Goal: Transaction & Acquisition: Purchase product/service

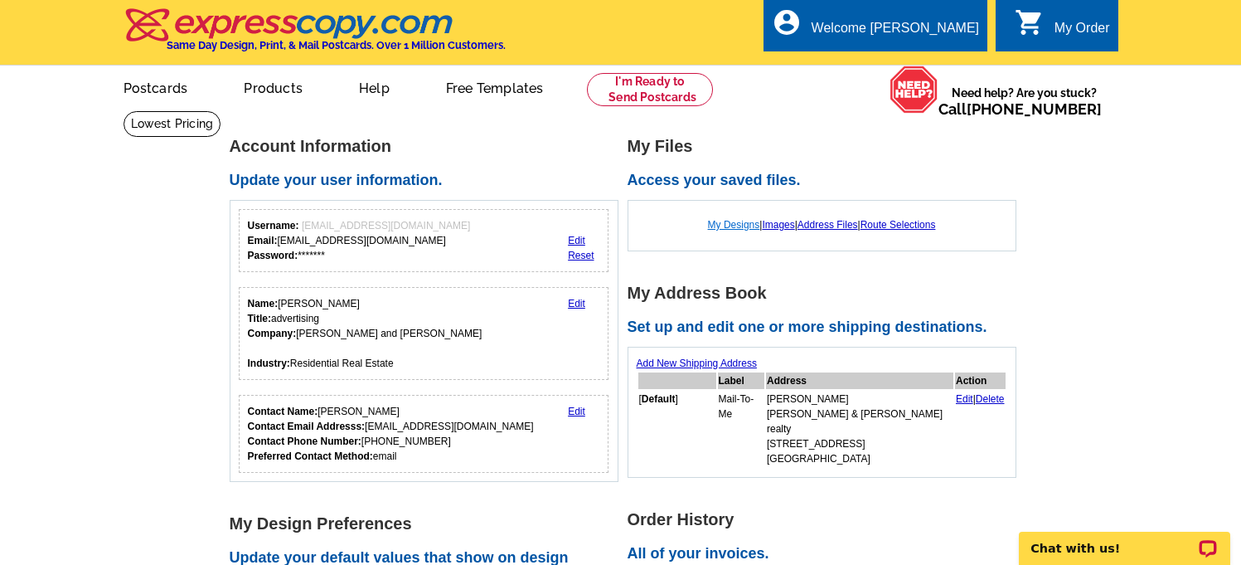
click at [736, 225] on link "My Designs" at bounding box center [734, 225] width 52 height 12
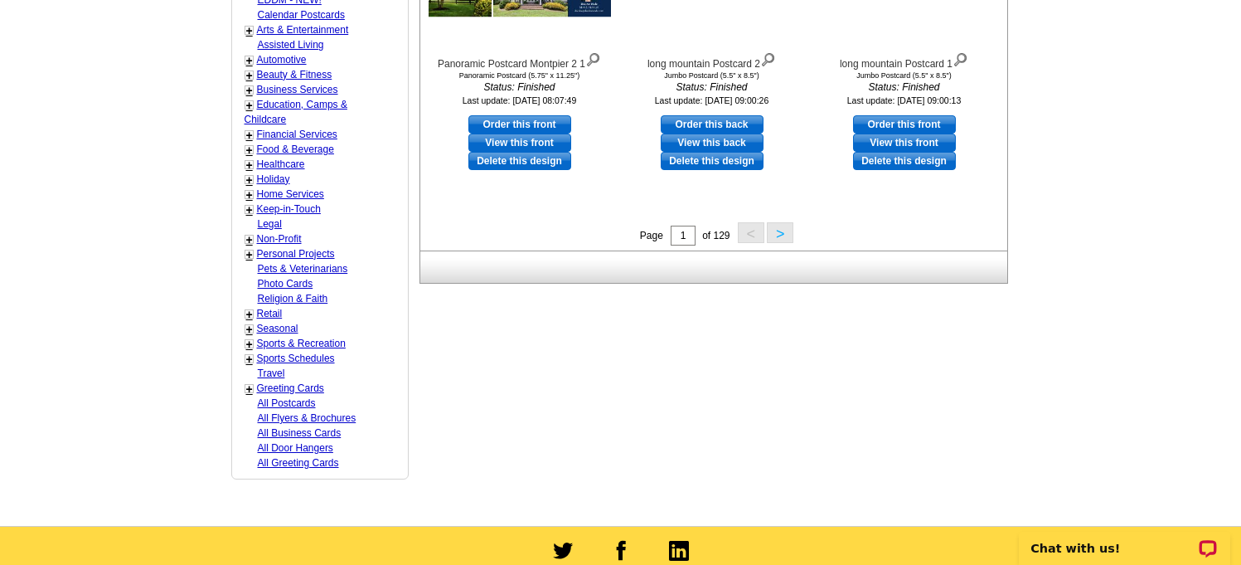
scroll to position [765, 0]
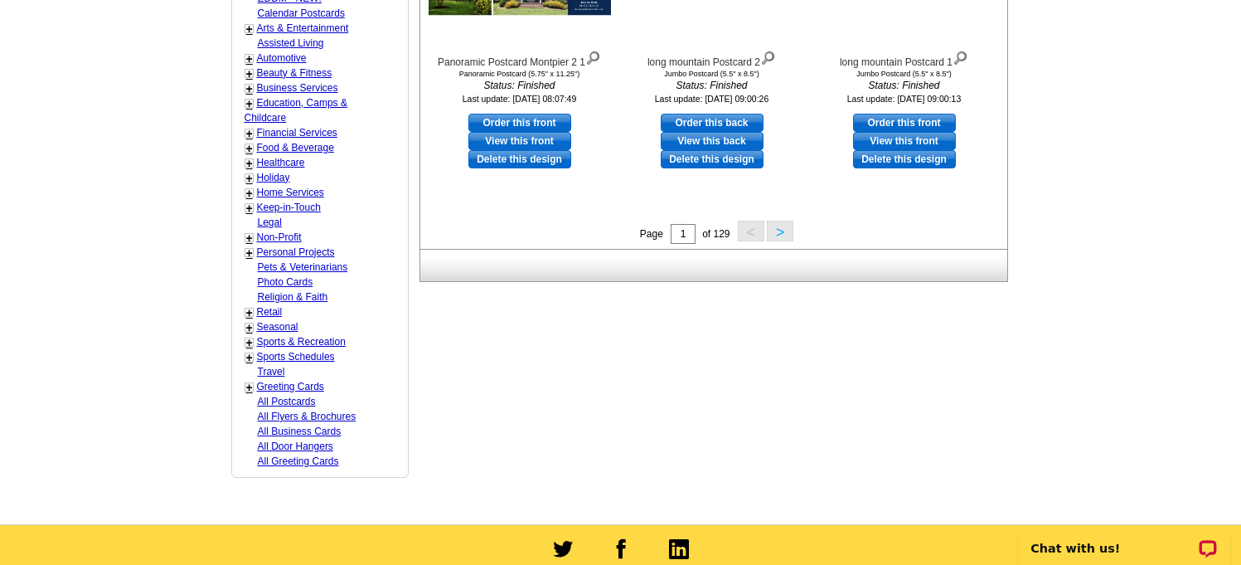
click at [780, 233] on button ">" at bounding box center [780, 231] width 27 height 21
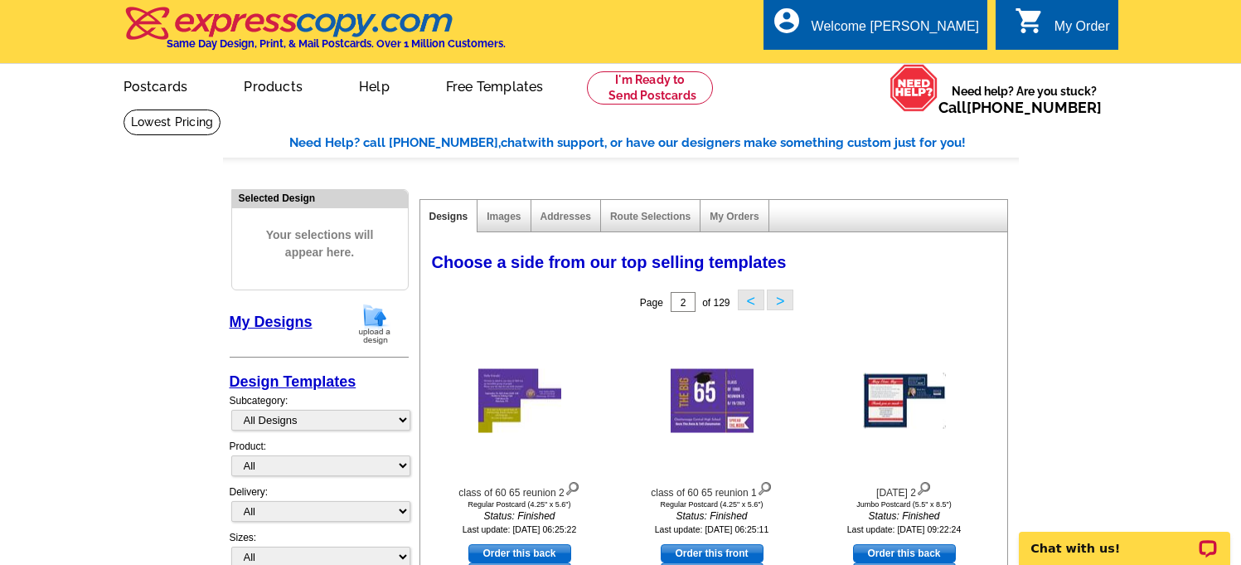
scroll to position [0, 0]
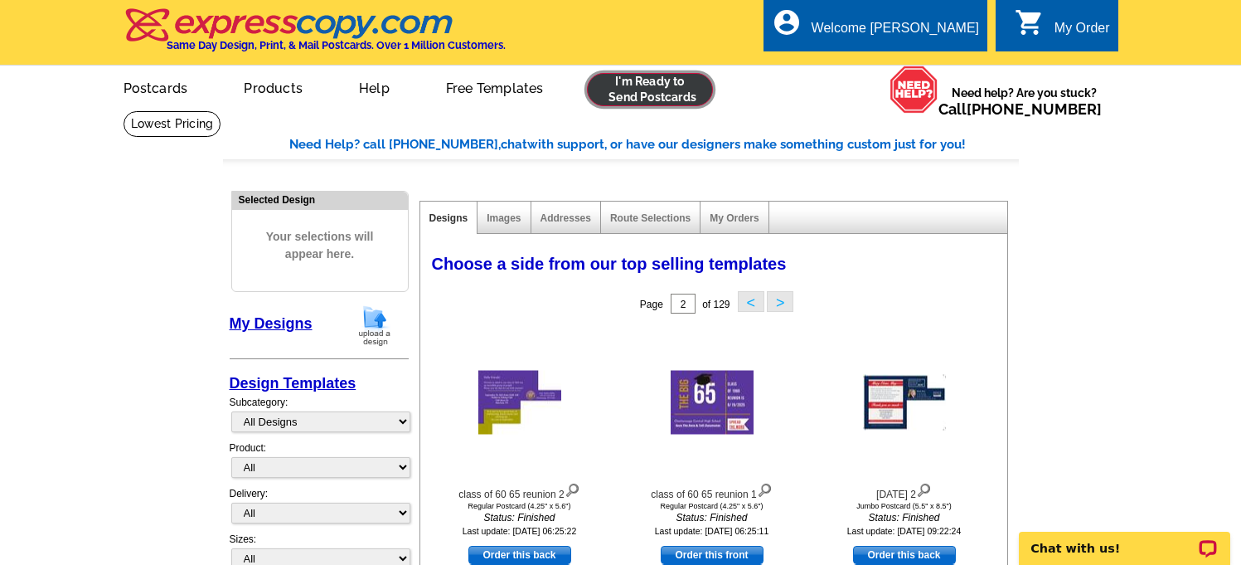
click at [653, 87] on link at bounding box center [650, 89] width 127 height 33
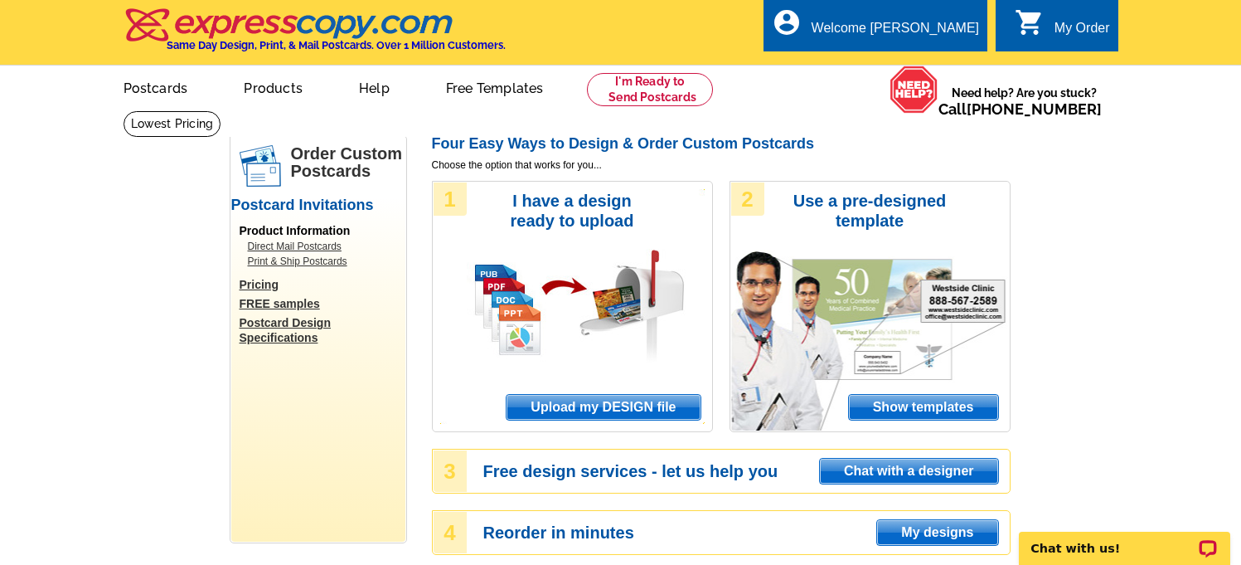
click at [574, 410] on span "Upload my DESIGN file" at bounding box center [603, 407] width 193 height 25
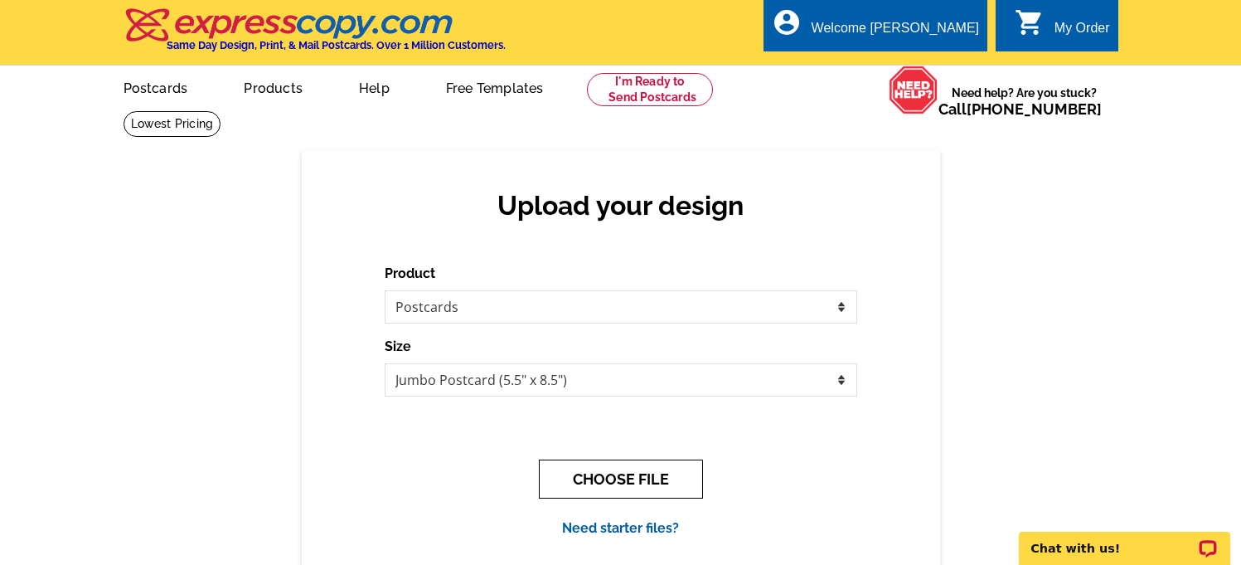
click at [573, 475] on button "CHOOSE FILE" at bounding box center [621, 478] width 164 height 39
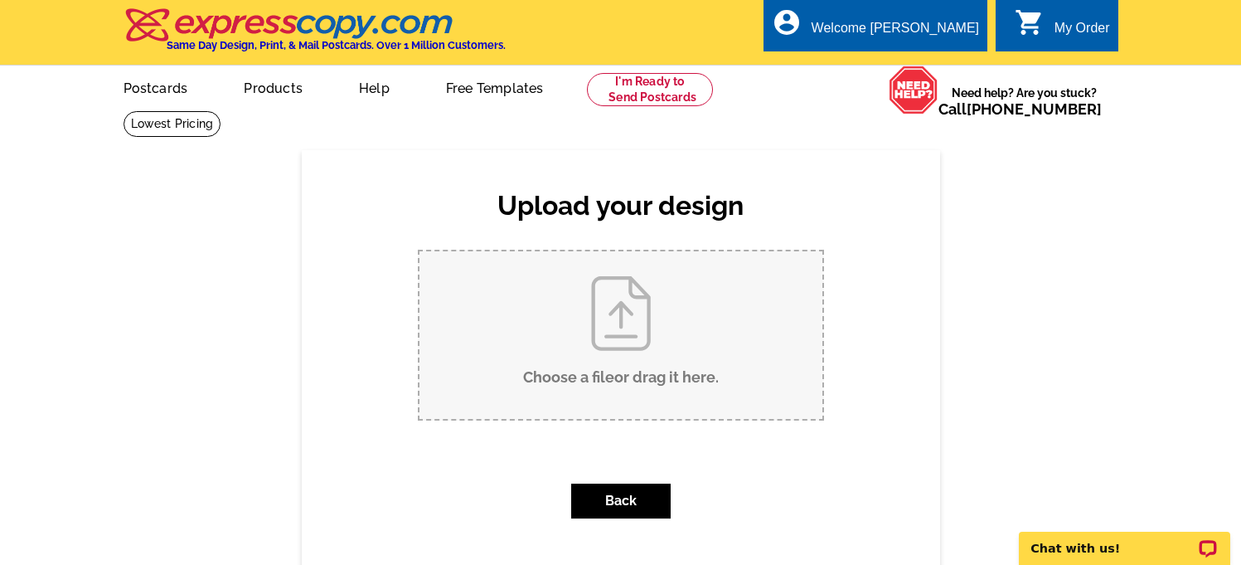
click at [610, 334] on input "Choose a file or drag it here ." at bounding box center [621, 335] width 403 height 168
type input "C:\fakepath\postcard I moved.pdf"
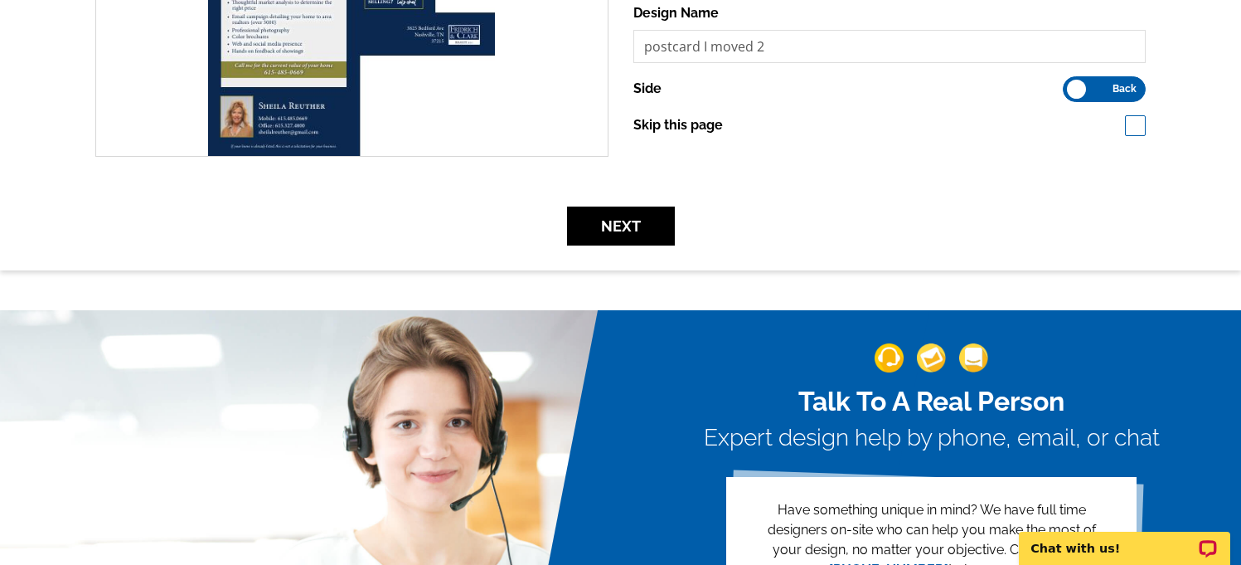
scroll to position [571, 0]
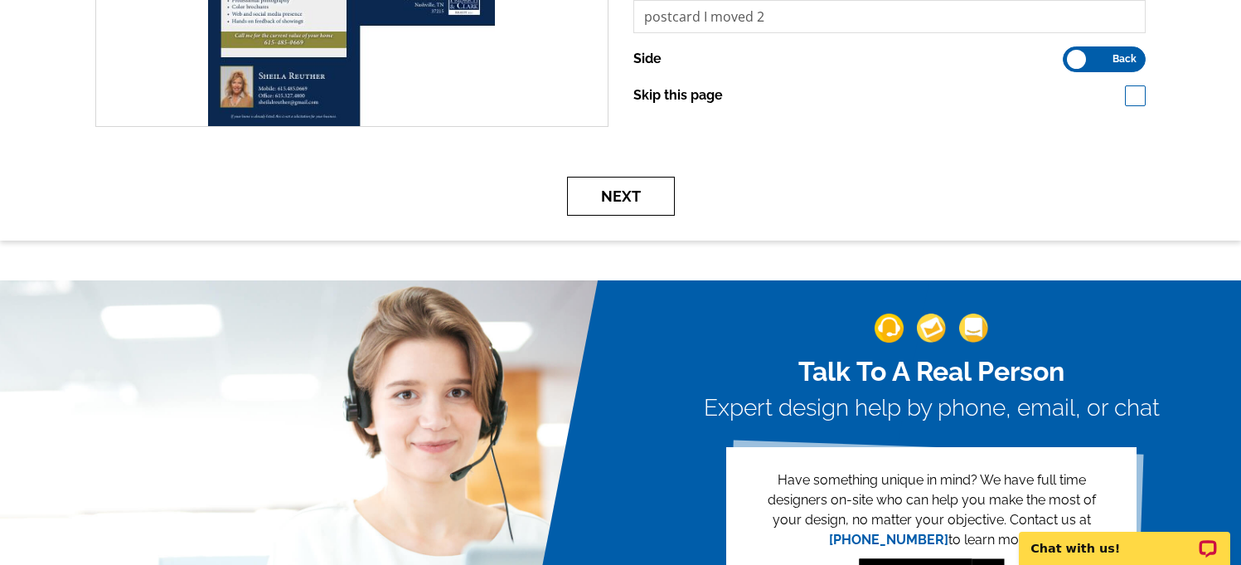
click at [649, 204] on button "Next" at bounding box center [621, 196] width 108 height 39
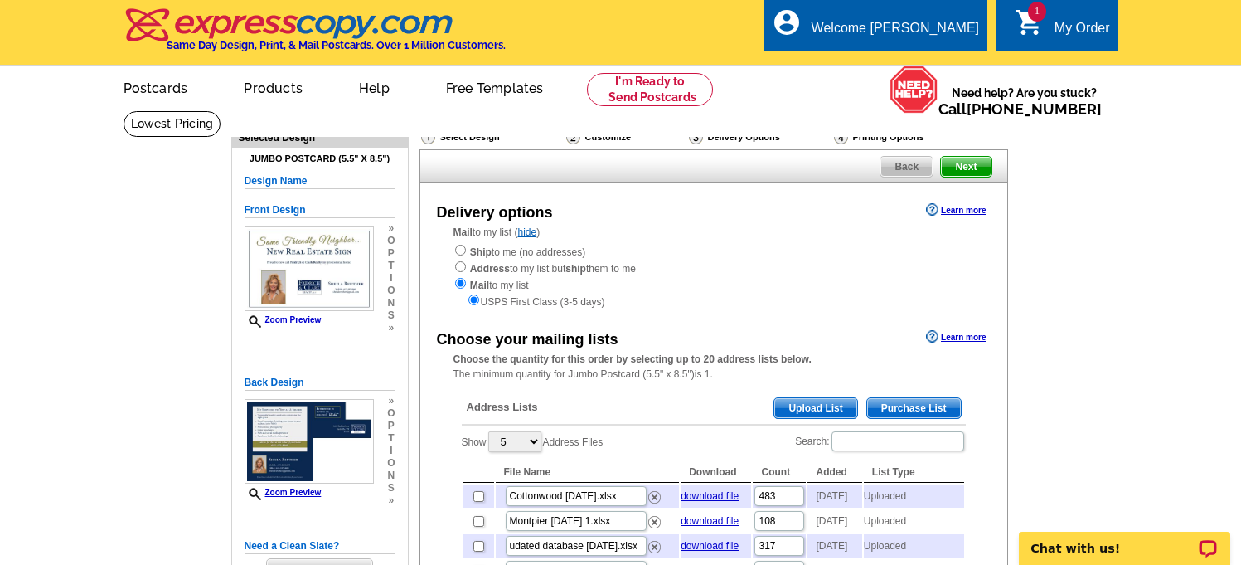
click at [816, 403] on span "Upload List" at bounding box center [816, 408] width 82 height 20
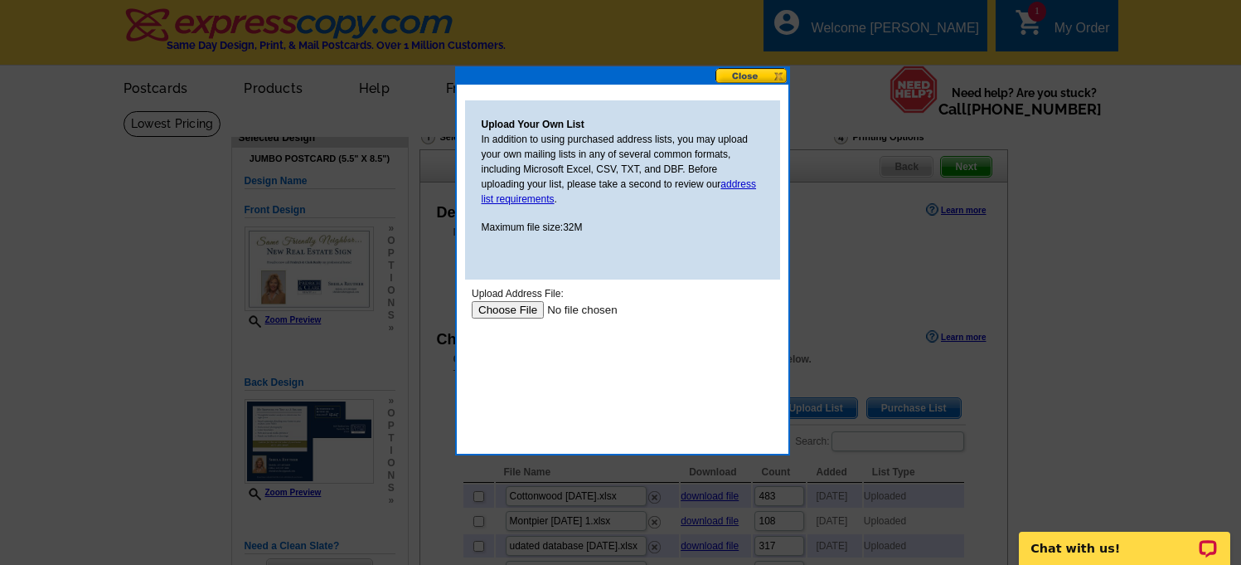
click at [503, 307] on input "file" at bounding box center [576, 309] width 210 height 17
click at [882, 373] on div at bounding box center [620, 282] width 1241 height 565
click at [494, 308] on input "file" at bounding box center [576, 309] width 210 height 17
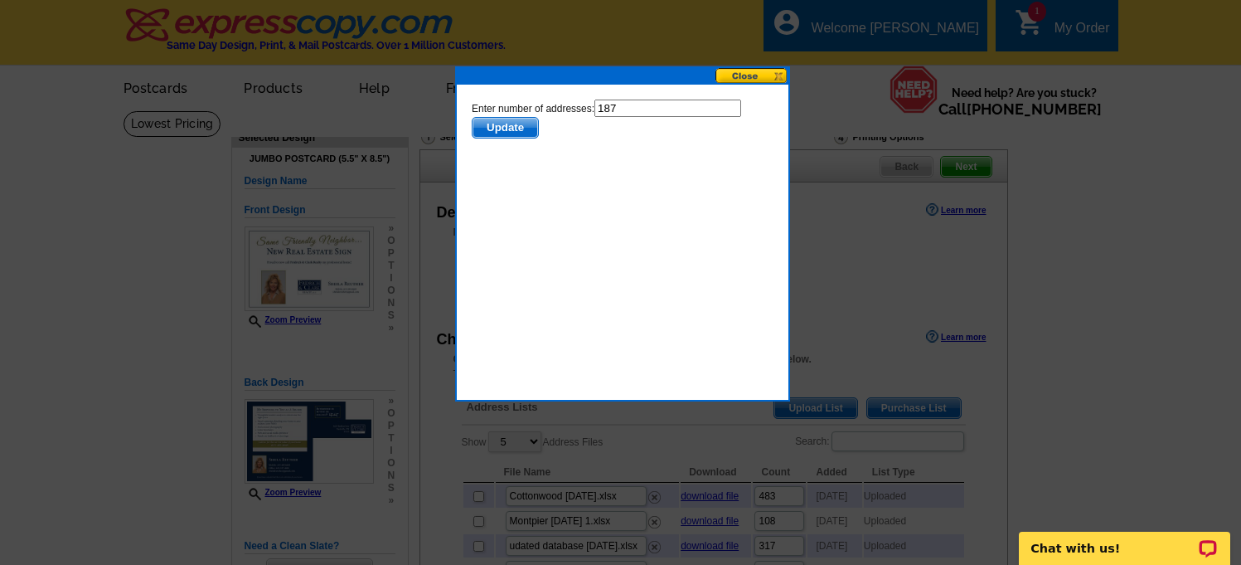
click at [517, 133] on span "Update" at bounding box center [505, 128] width 66 height 20
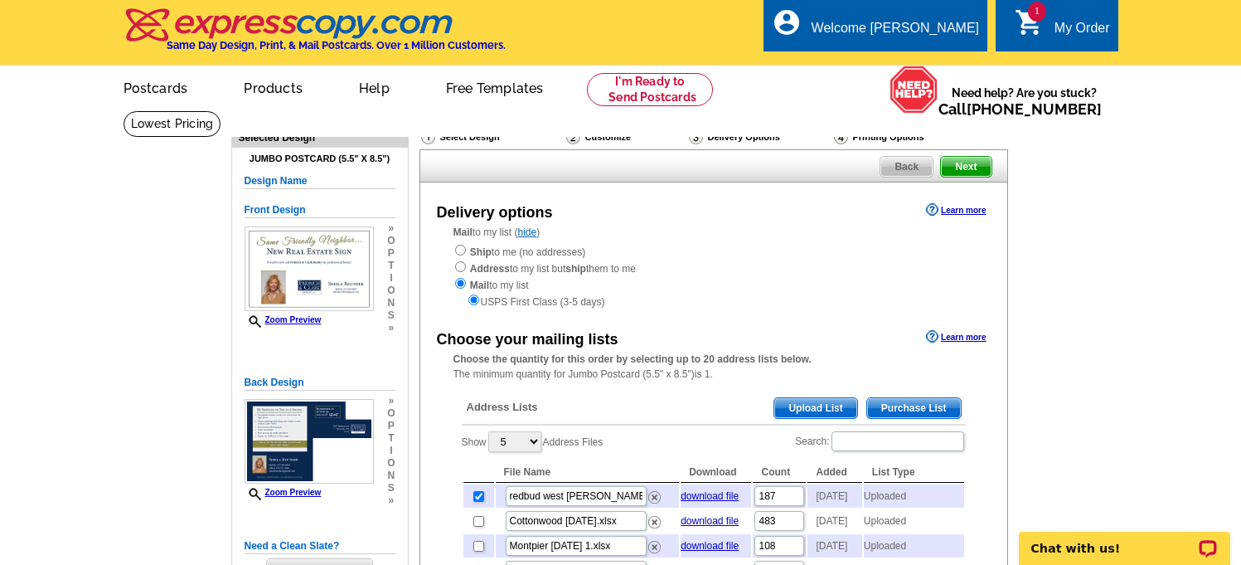
click at [975, 167] on span "Next" at bounding box center [966, 167] width 50 height 20
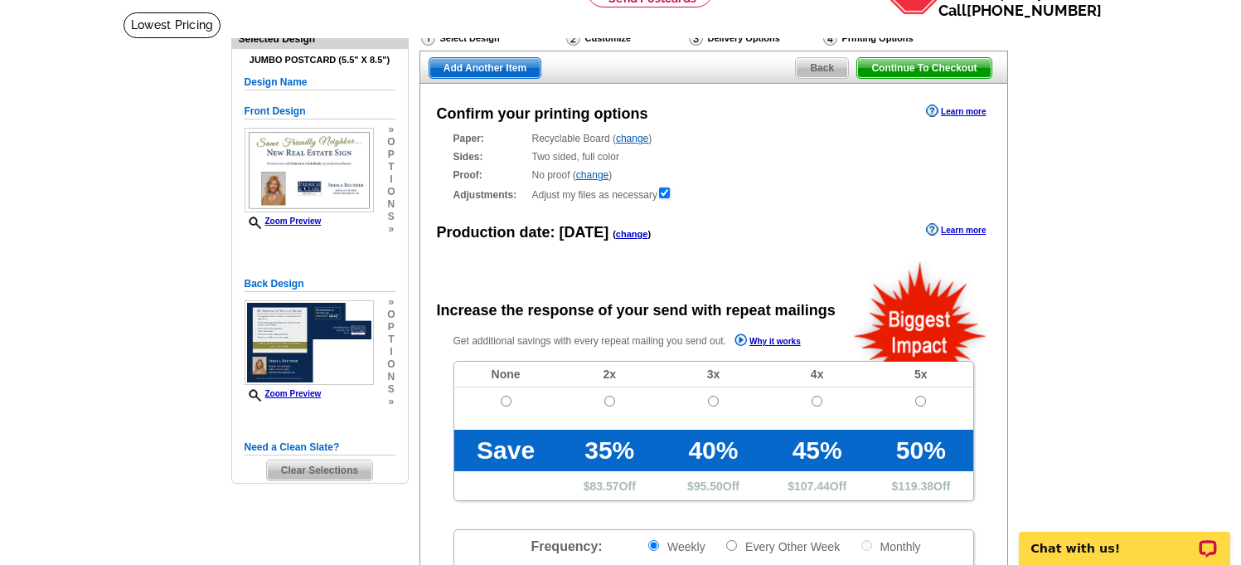
scroll to position [101, 0]
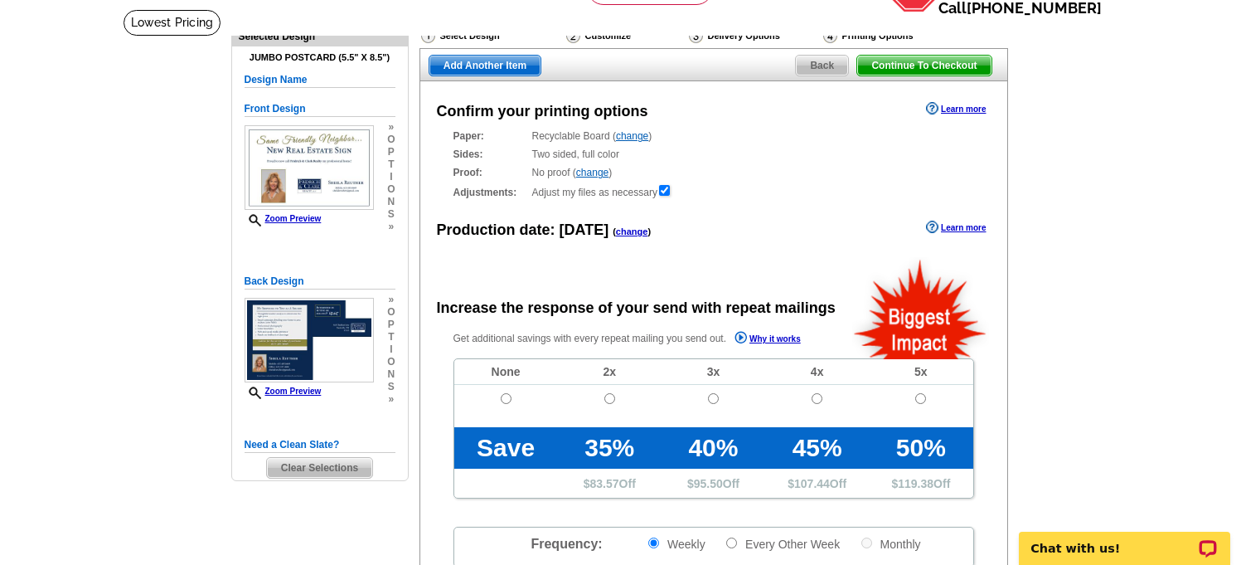
radio input "false"
click at [503, 399] on input "radio" at bounding box center [506, 398] width 11 height 11
radio input "true"
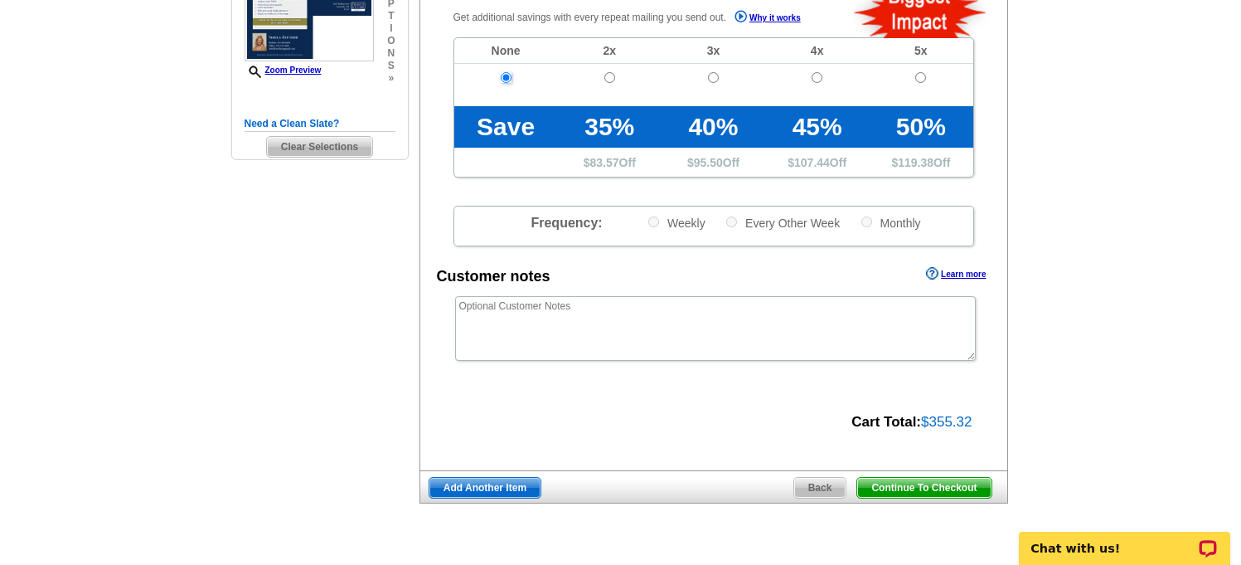
scroll to position [590, 0]
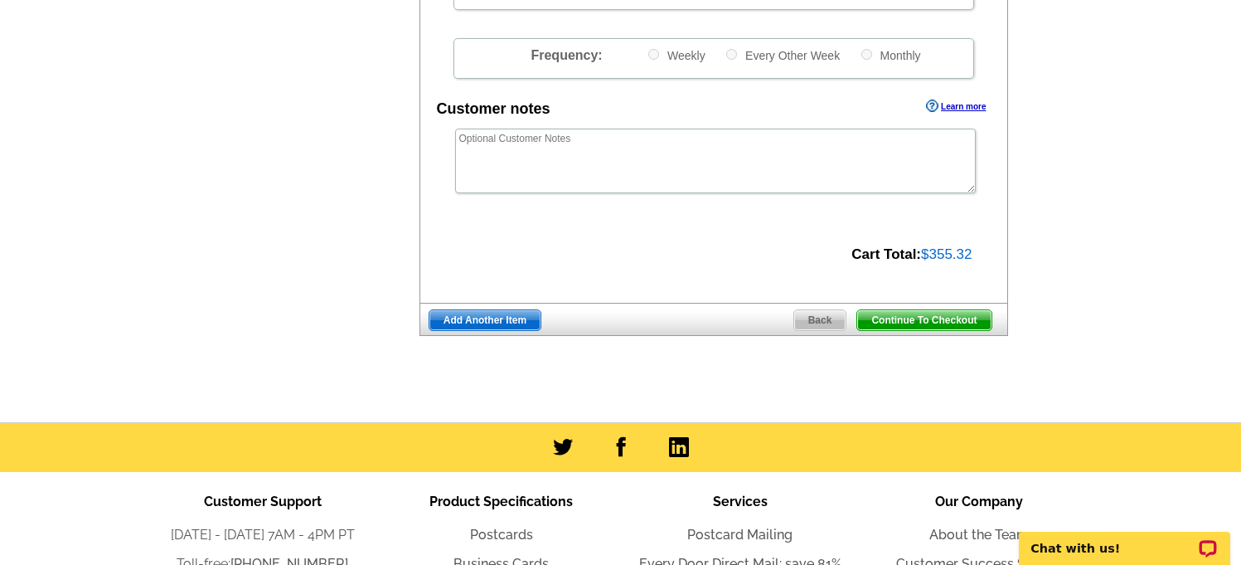
click at [932, 326] on span "Continue To Checkout" at bounding box center [924, 320] width 134 height 20
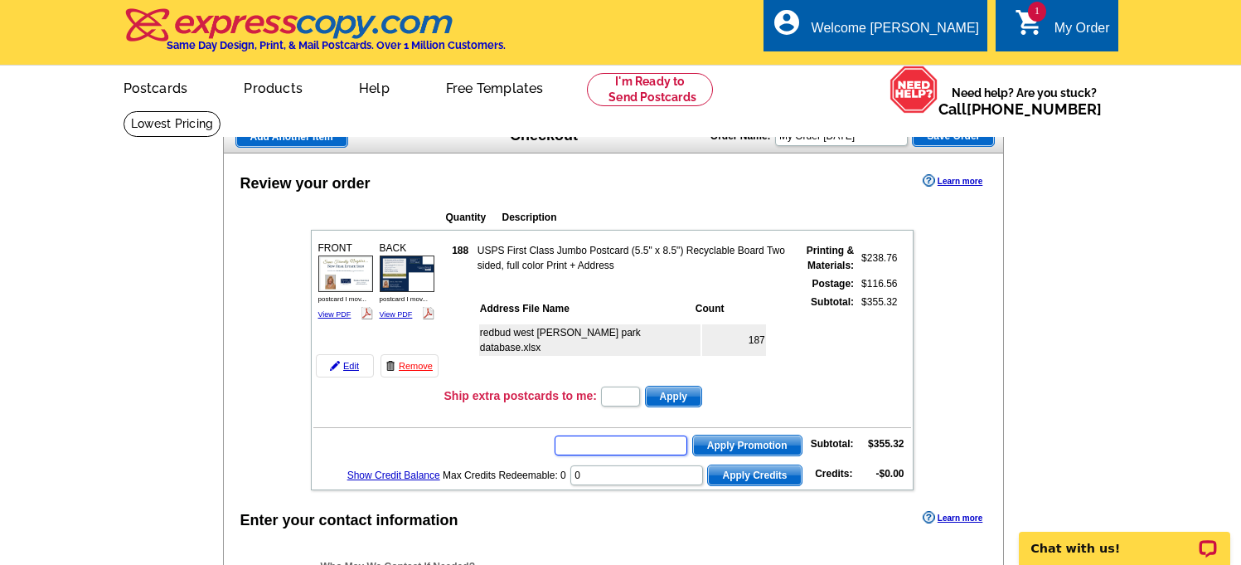
click at [621, 444] on input "text" at bounding box center [621, 445] width 133 height 20
click at [624, 443] on input "text" at bounding box center [621, 445] width 133 height 20
click at [620, 448] on input "text" at bounding box center [621, 445] width 133 height 20
type input "chat20"
click at [749, 440] on span "Apply Promotion" at bounding box center [747, 445] width 109 height 20
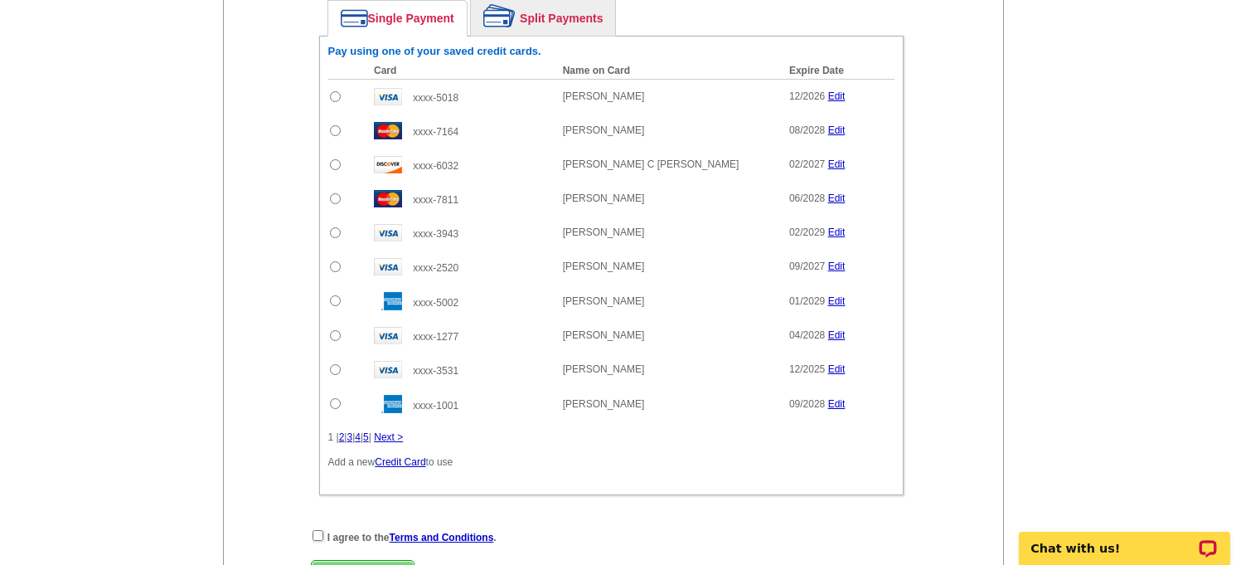
scroll to position [888, 0]
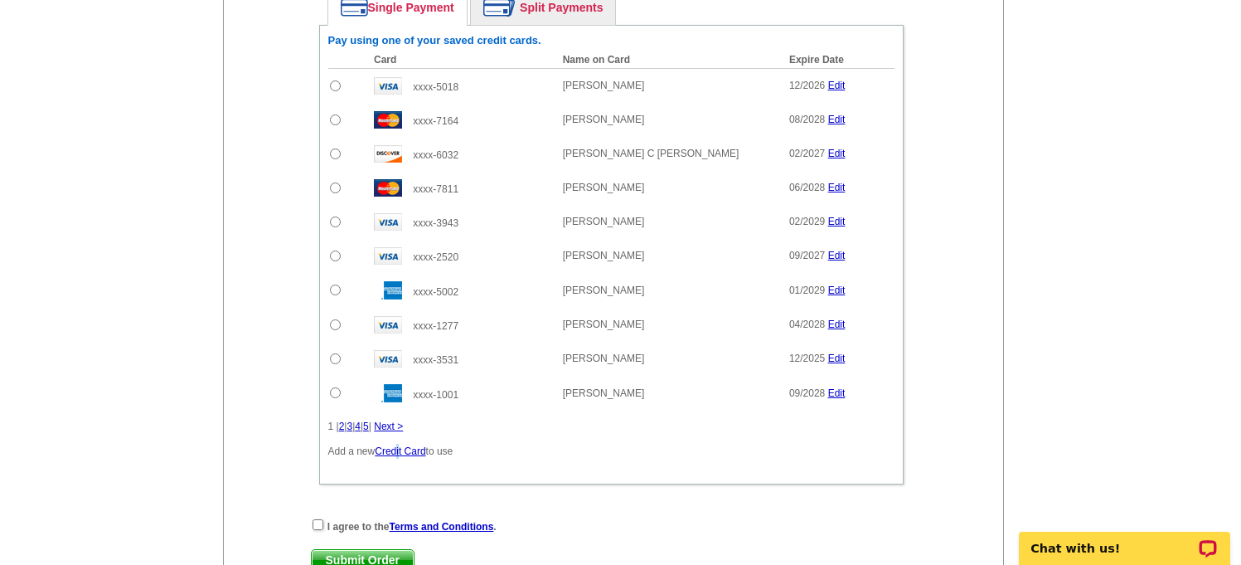
click at [401, 455] on link "Credit Card" at bounding box center [400, 451] width 51 height 12
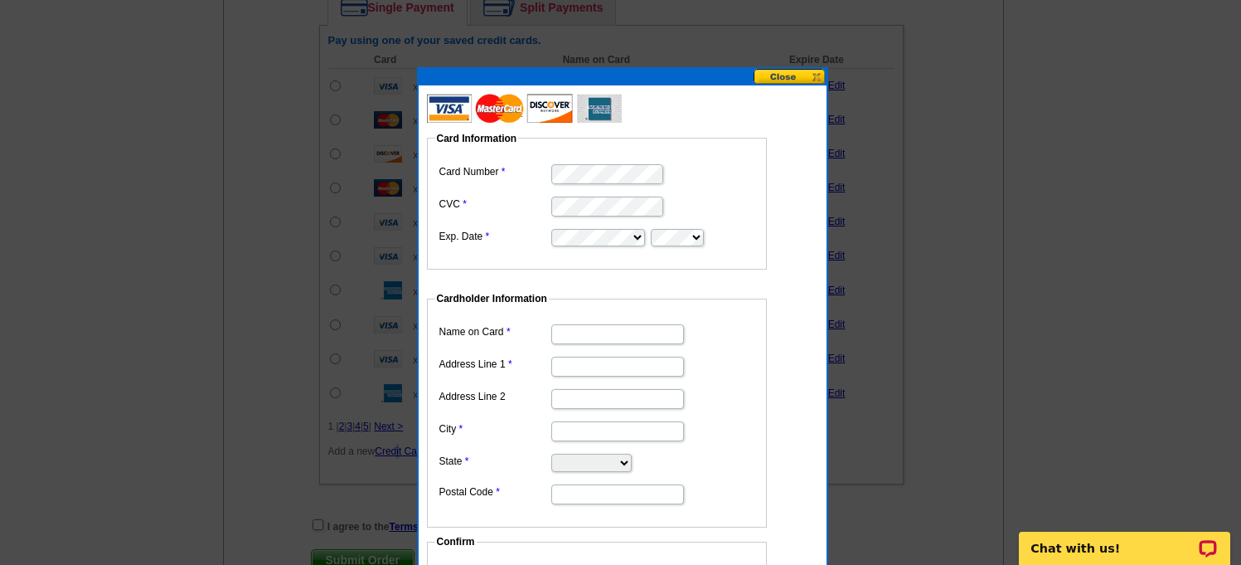
click at [590, 331] on input "Name on Card" at bounding box center [617, 334] width 133 height 20
paste input "[PERSON_NAME]"
type input "[PERSON_NAME]"
click at [626, 364] on input "Address Line 1" at bounding box center [617, 367] width 133 height 20
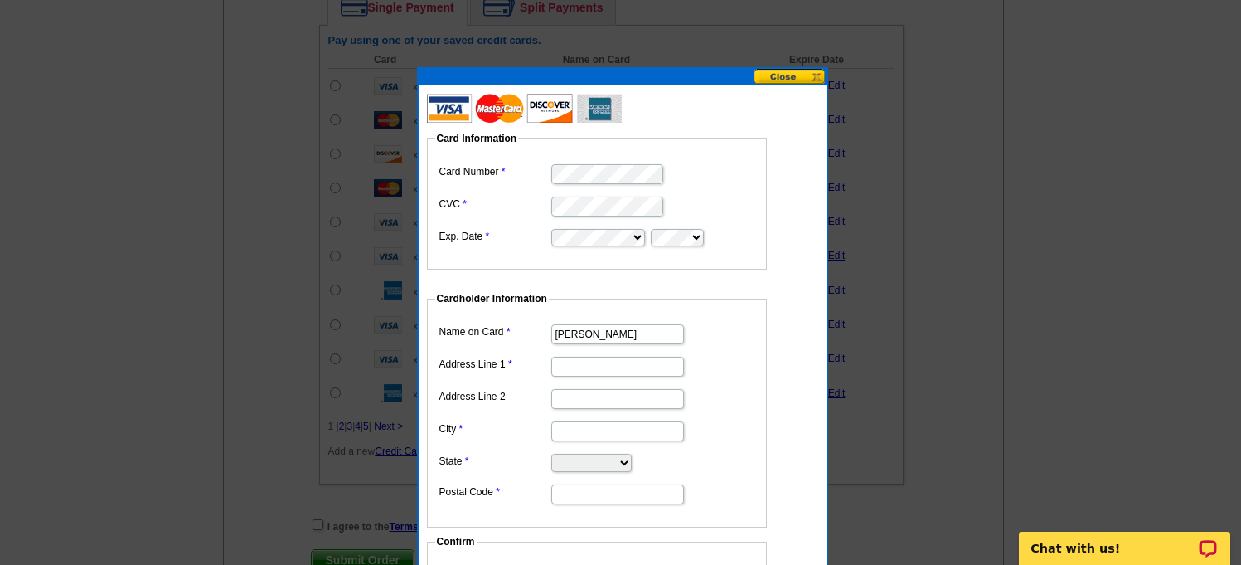
paste input "[STREET_ADDRESS][PERSON_NAME]"
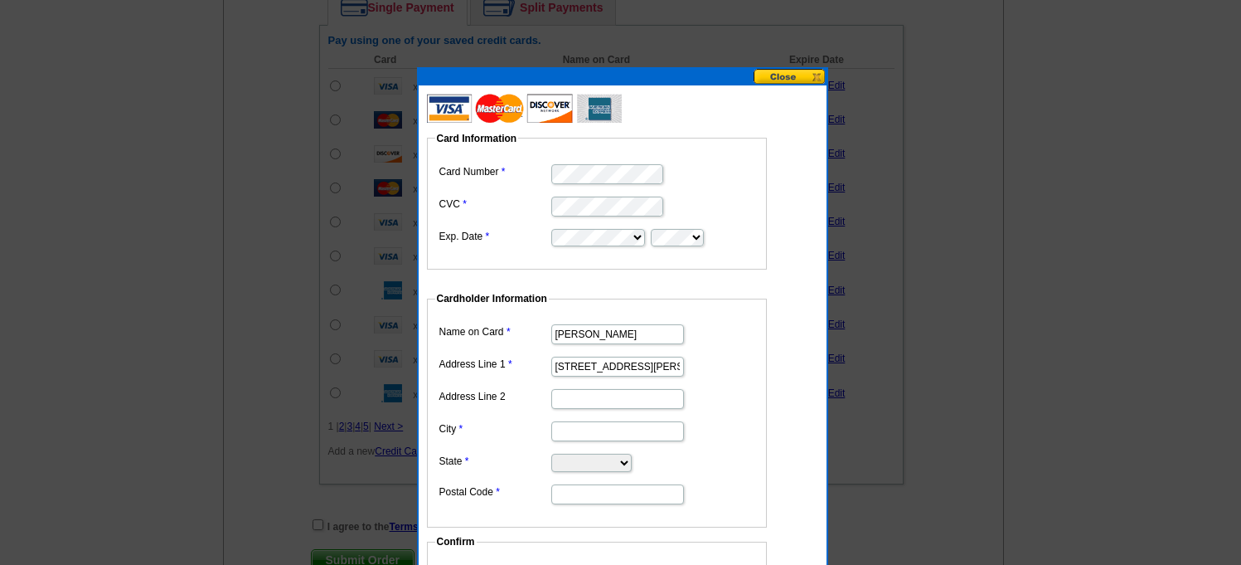
type input "[STREET_ADDRESS][PERSON_NAME]"
click at [595, 428] on input "City" at bounding box center [617, 431] width 133 height 20
type input "Nashvill"
select select "TN"
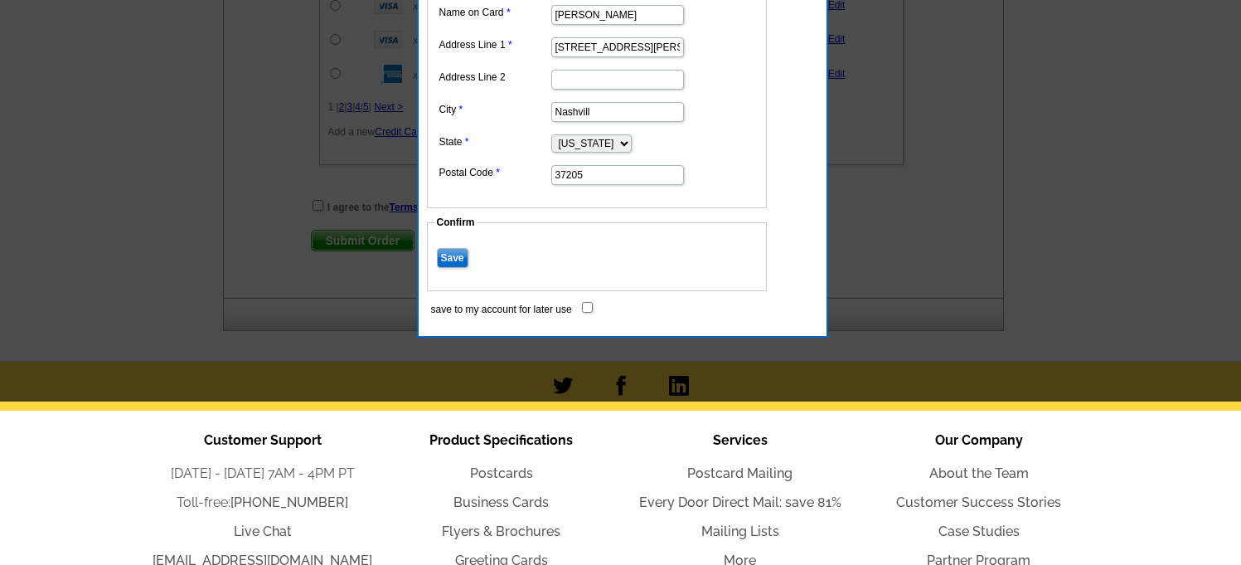
scroll to position [1208, 0]
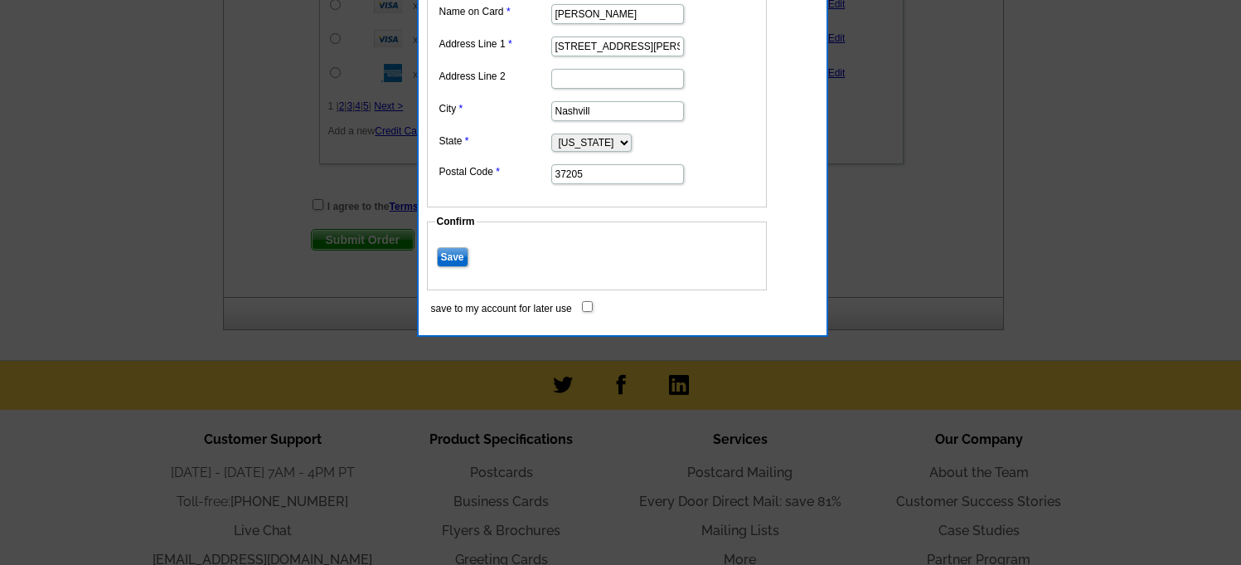
type input "37205"
click at [584, 304] on input "save to my account for later use" at bounding box center [587, 306] width 11 height 11
checkbox input "true"
click at [444, 255] on input "Save" at bounding box center [453, 257] width 32 height 20
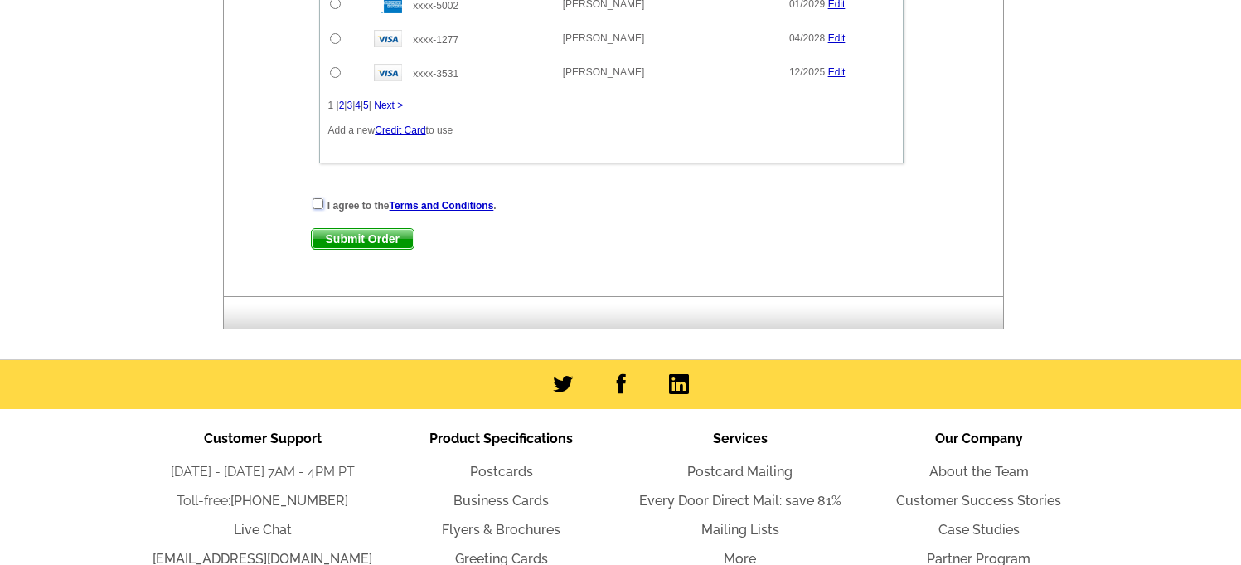
click at [318, 203] on input "checkbox" at bounding box center [318, 203] width 11 height 11
checkbox input "true"
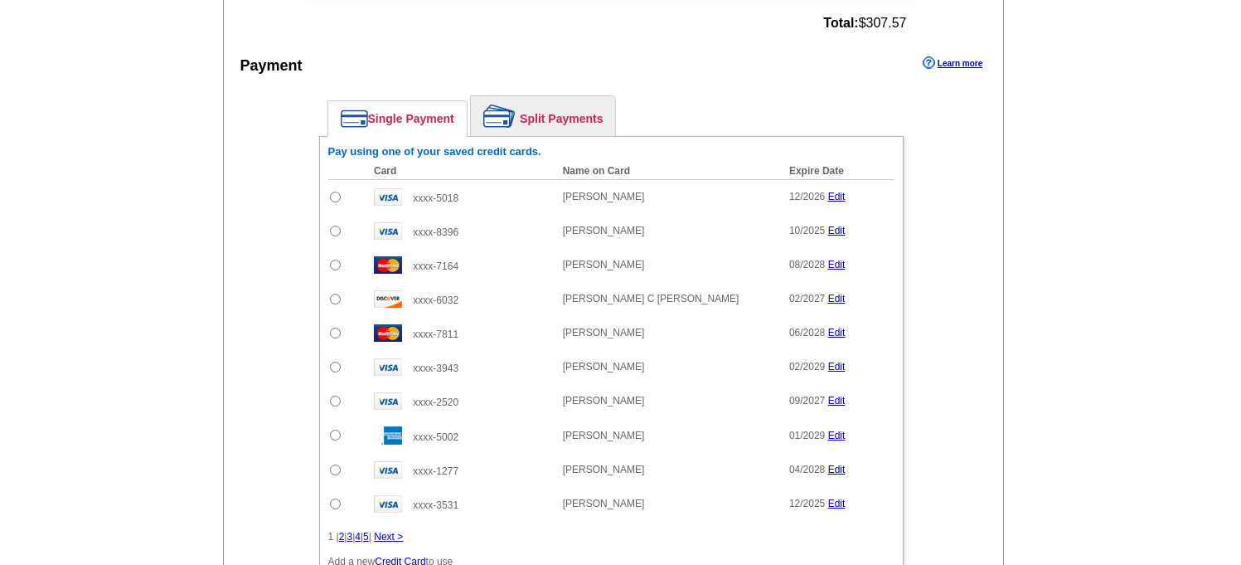
scroll to position [721, 0]
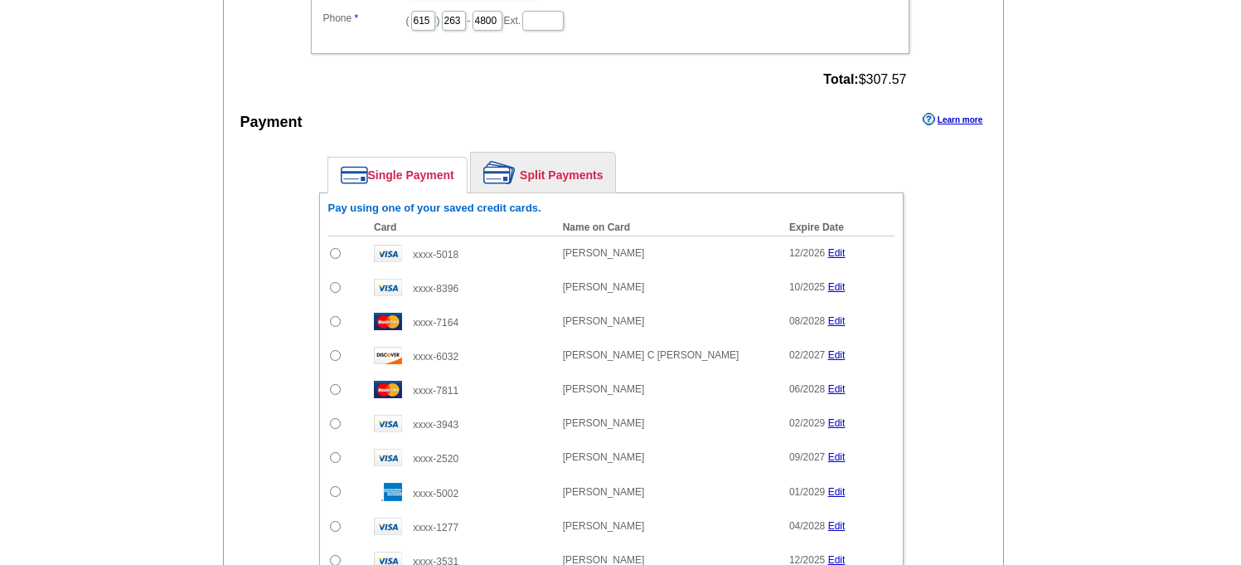
click at [334, 286] on input "radio" at bounding box center [335, 287] width 11 height 11
radio input "true"
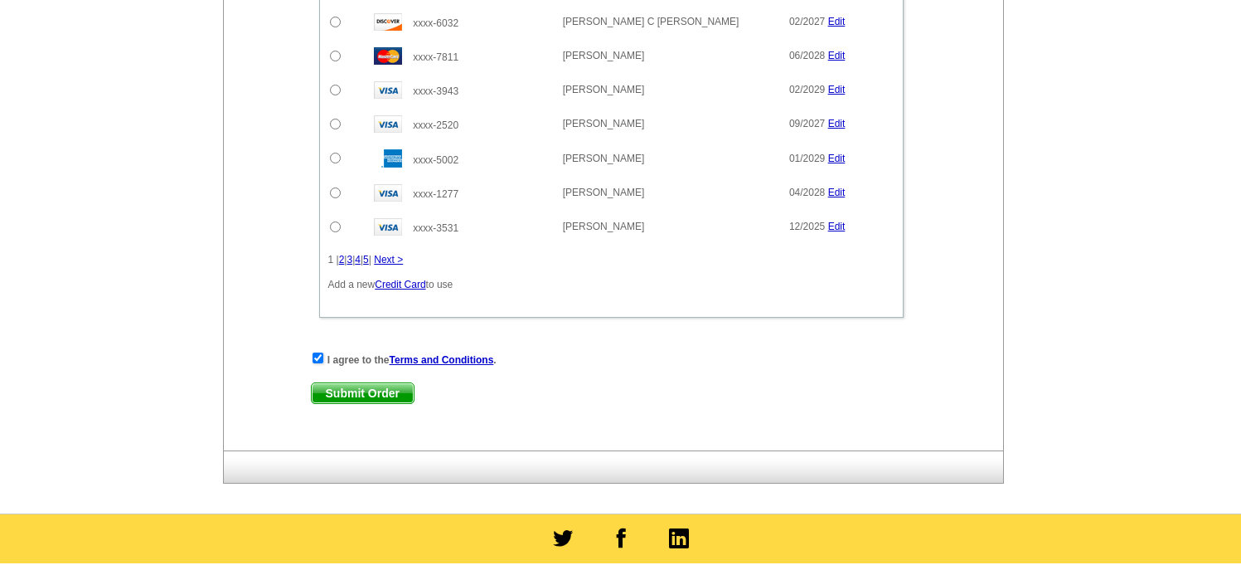
scroll to position [1075, 0]
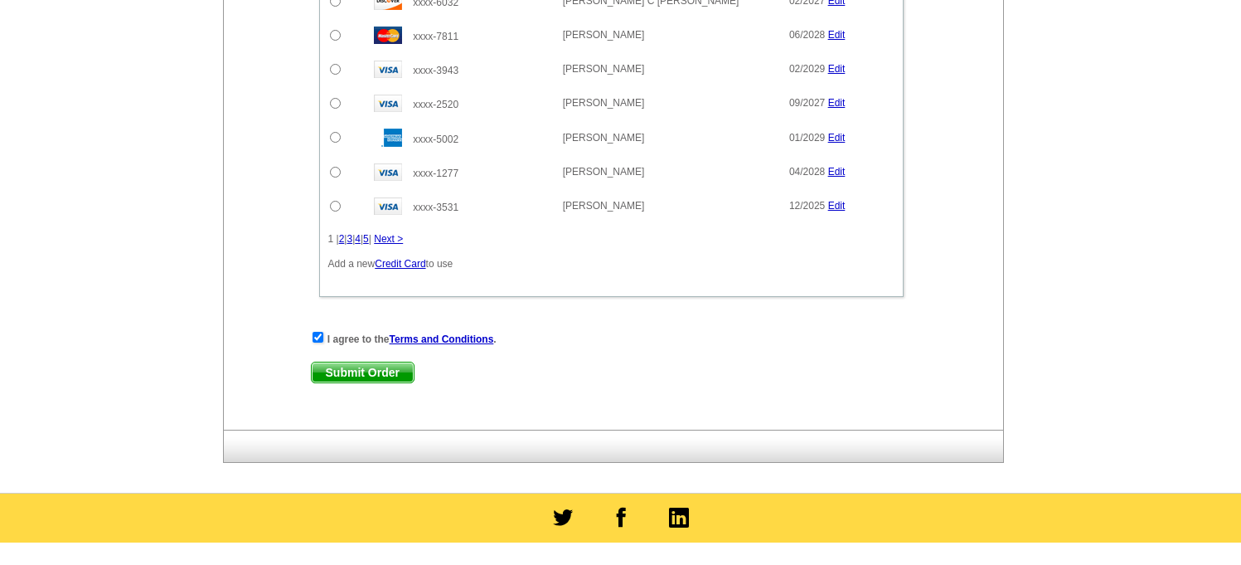
click at [357, 375] on span "Submit Order" at bounding box center [363, 372] width 102 height 20
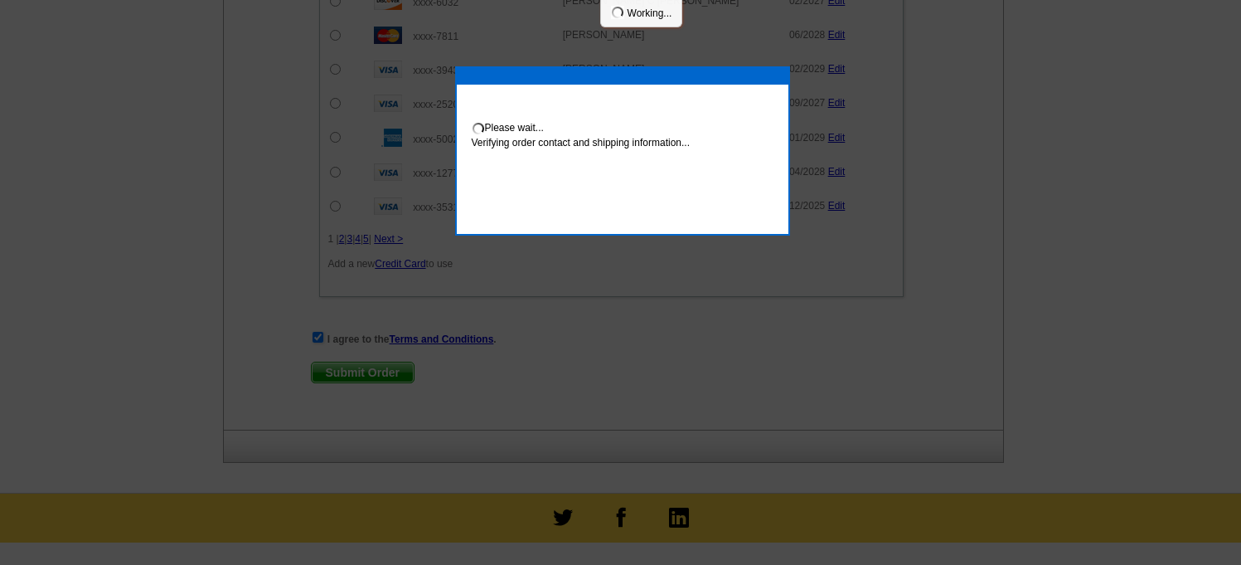
scroll to position [1158, 0]
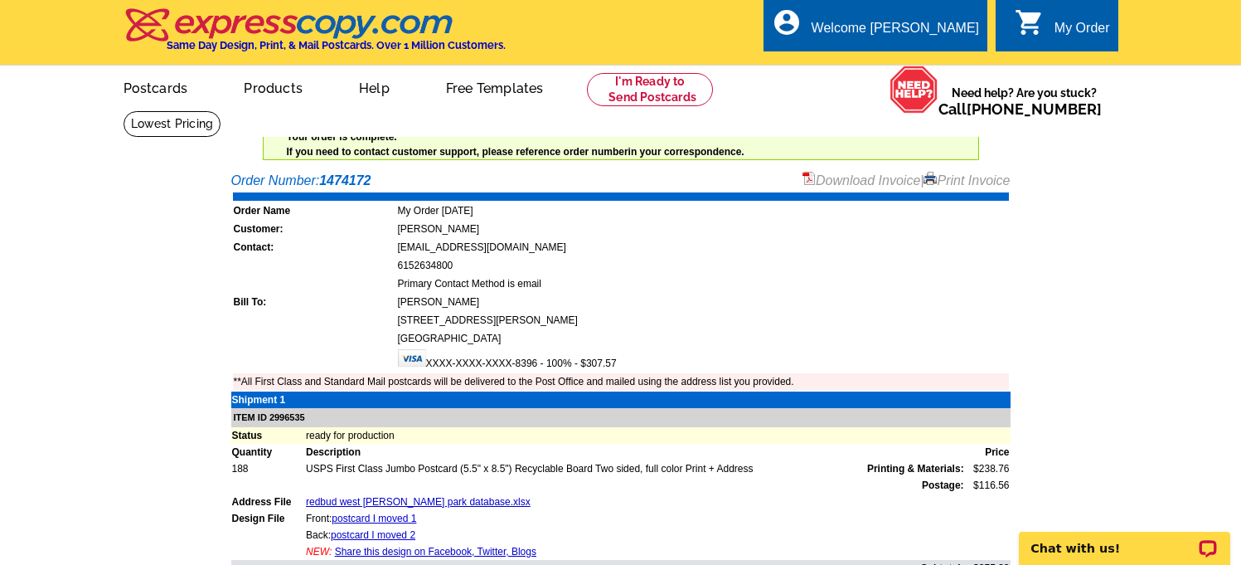
click at [1213, 219] on main "Order Number: 1474172 Download Invoice | Print Invoice Order Name My Order [DAT…" at bounding box center [620, 436] width 1241 height 546
click at [851, 183] on link "Download Invoice" at bounding box center [862, 180] width 118 height 14
